Goal: Information Seeking & Learning: Learn about a topic

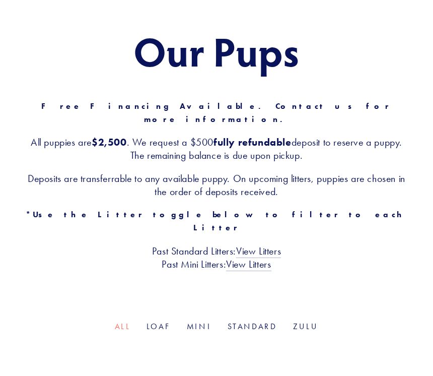
scroll to position [91, 0]
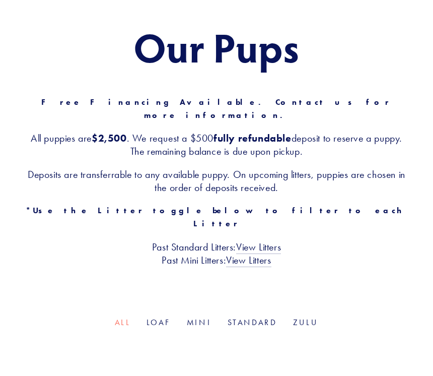
click at [176, 317] on ul "All Loaf Mini Standard Zulu" at bounding box center [216, 323] width 385 height 12
click at [194, 317] on link "Mini" at bounding box center [199, 322] width 25 height 10
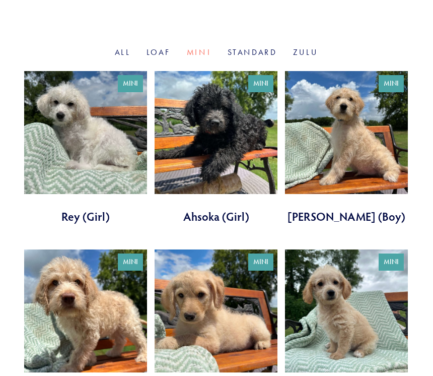
scroll to position [356, 0]
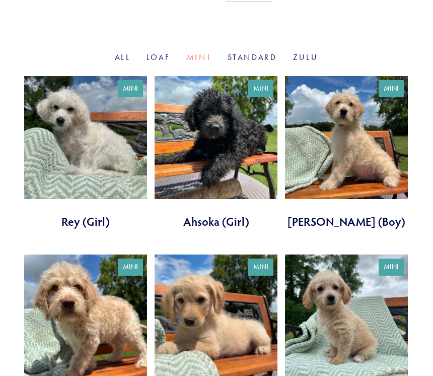
click at [323, 102] on link at bounding box center [346, 152] width 123 height 153
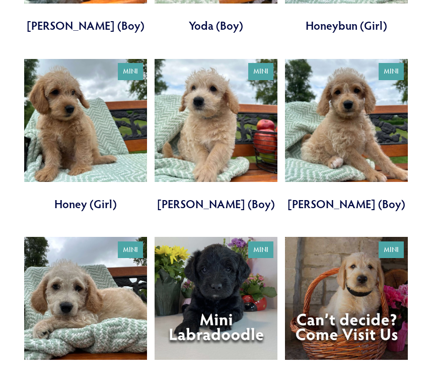
scroll to position [731, 0]
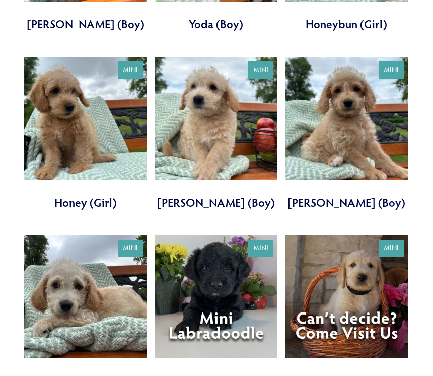
click at [82, 82] on link at bounding box center [85, 133] width 123 height 153
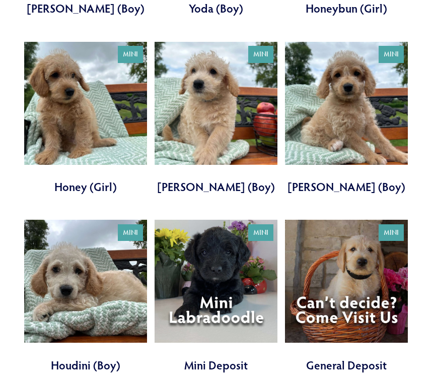
click at [83, 259] on link at bounding box center [85, 296] width 123 height 153
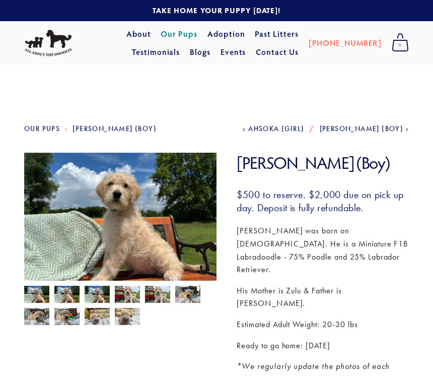
click at [165, 207] on img at bounding box center [120, 225] width 192 height 145
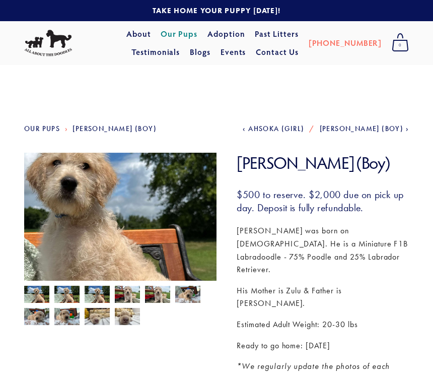
click at [165, 207] on img at bounding box center [120, 225] width 192 height 145
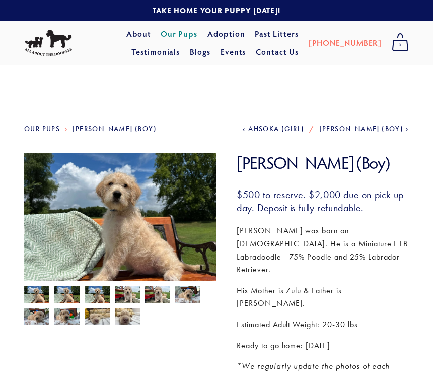
click at [165, 207] on img at bounding box center [120, 225] width 192 height 145
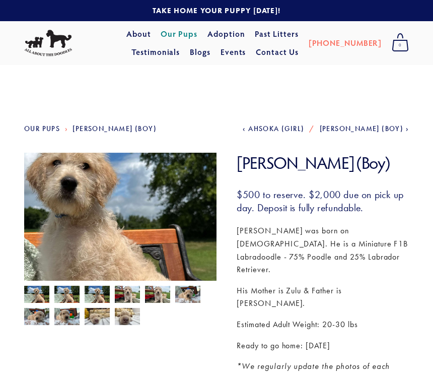
click at [165, 207] on img at bounding box center [120, 225] width 192 height 145
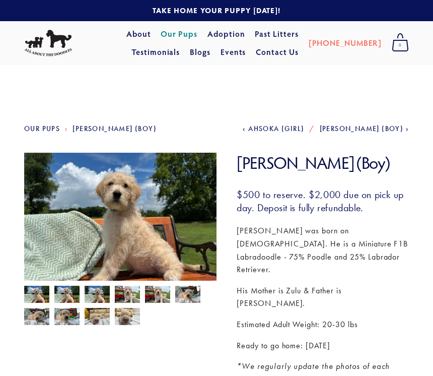
click at [165, 207] on img at bounding box center [120, 225] width 192 height 145
